Goal: Task Accomplishment & Management: Manage account settings

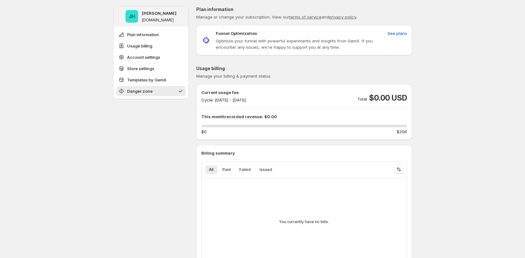
scroll to position [633, 0]
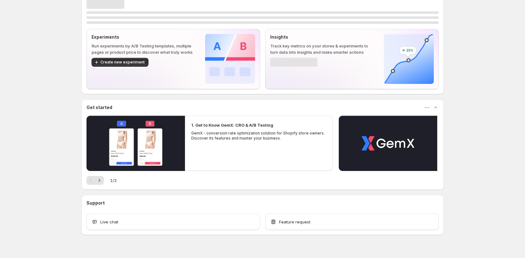
scroll to position [22, 0]
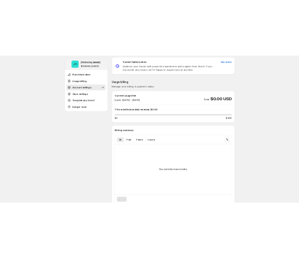
scroll to position [633, 0]
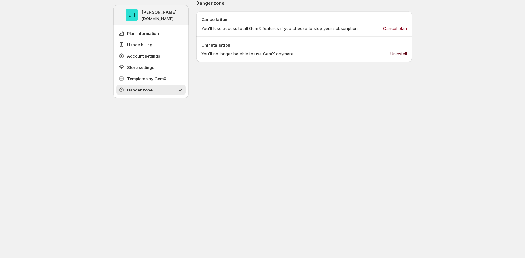
click at [409, 57] on button "Uninstall" at bounding box center [399, 54] width 24 height 10
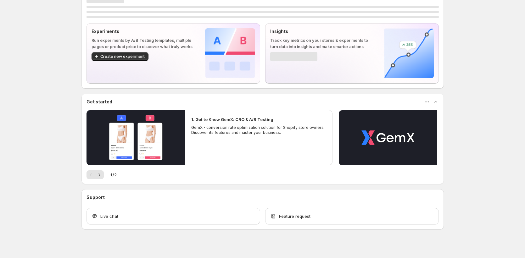
scroll to position [22, 0]
